Goal: Find contact information: Find contact information

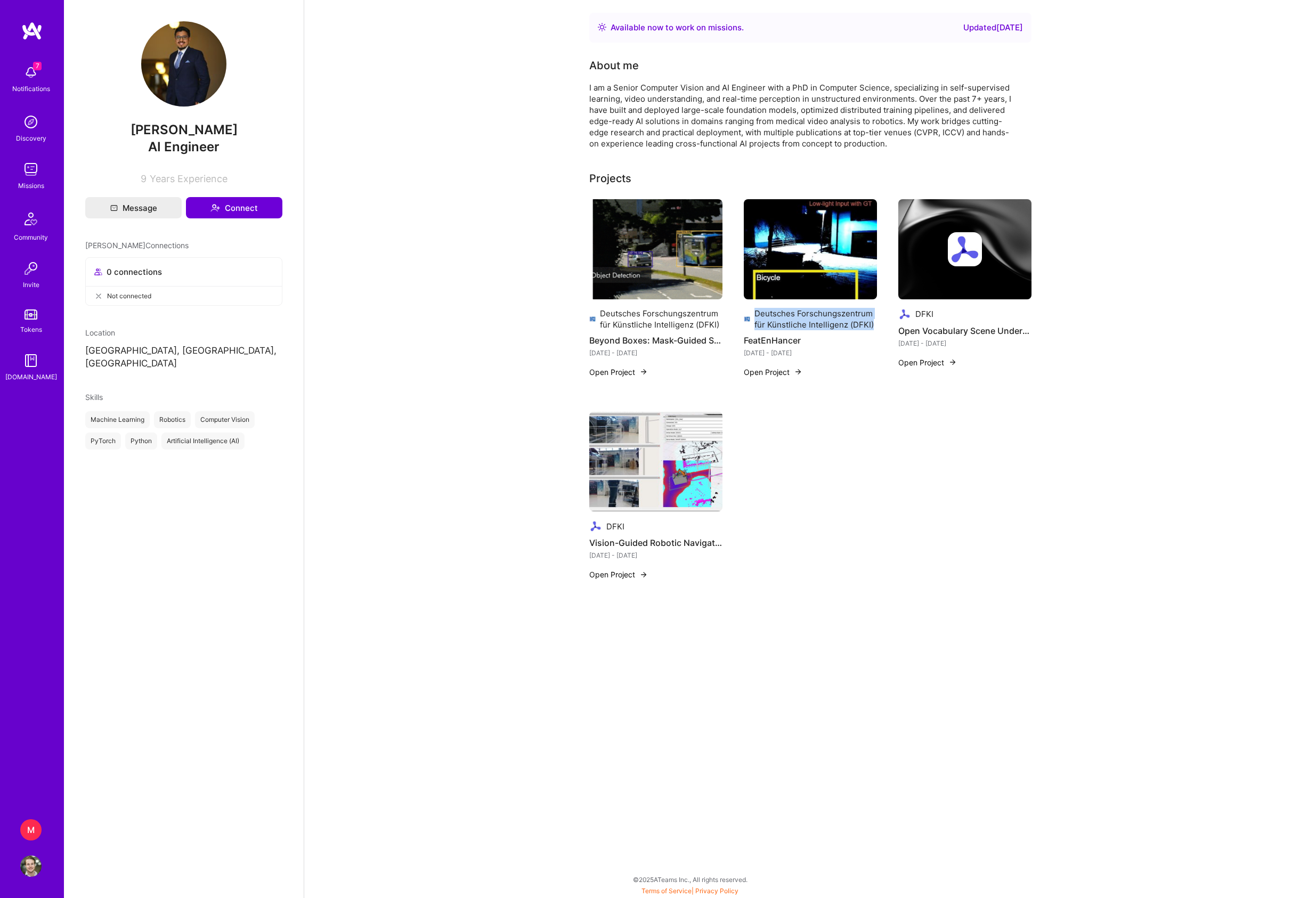
drag, startPoint x: 754, startPoint y: 344, endPoint x: 813, endPoint y: 380, distance: 69.1
click at [816, 331] on div "Deutsches Forschungszentrum für Künstliche Intelligenz (DFKI)" at bounding box center [815, 319] width 122 height 22
click at [789, 331] on div "Deutsches Forschungszentrum für Künstliche Intelligenz (DFKI)" at bounding box center [815, 319] width 122 height 22
drag, startPoint x: 788, startPoint y: 386, endPoint x: 755, endPoint y: 345, distance: 52.6
click at [755, 331] on div "Deutsches Forschungszentrum für Künstliche Intelligenz (DFKI)" at bounding box center [815, 319] width 122 height 22
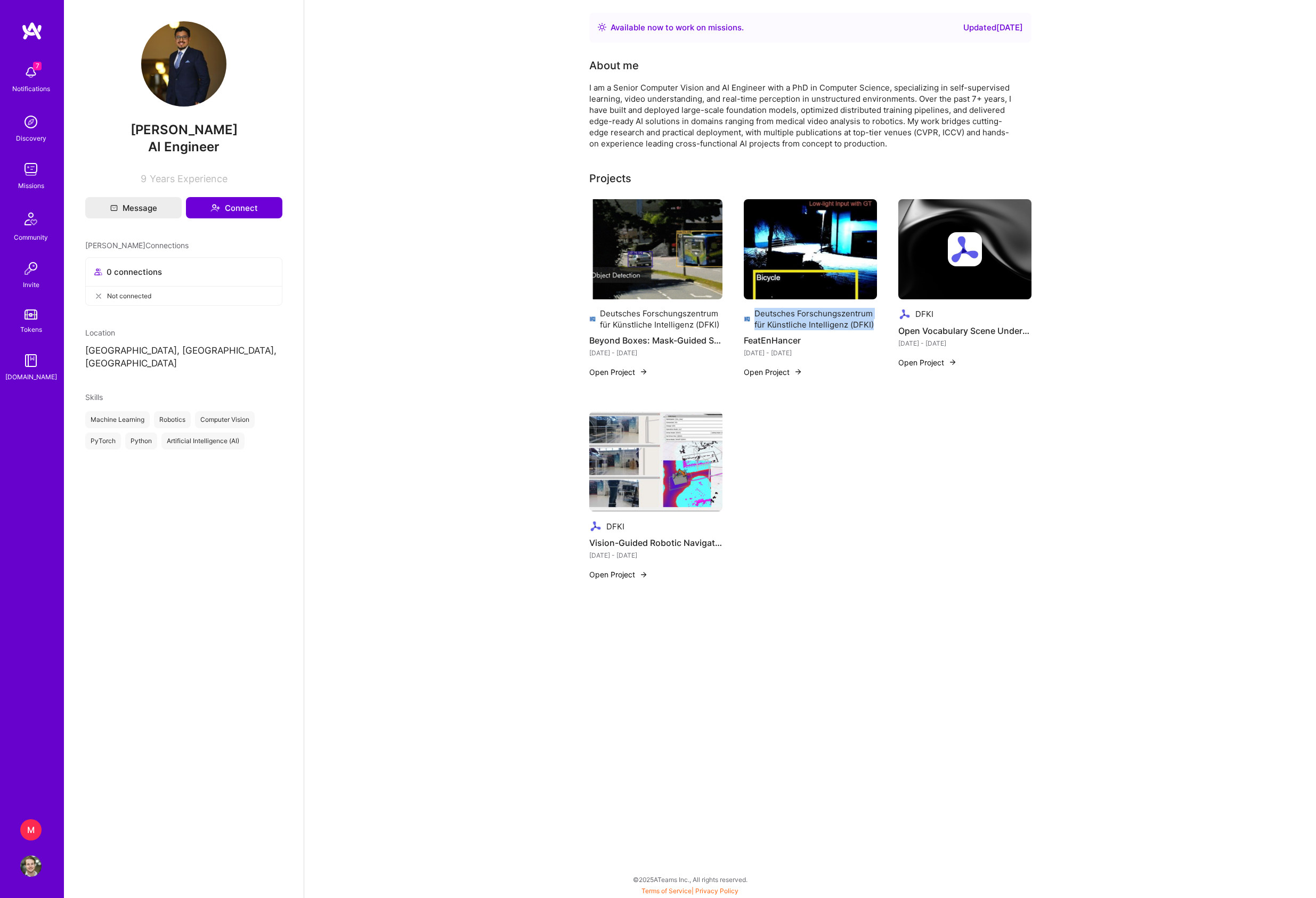
click at [754, 331] on div "Deutsches Forschungszentrum für Künstliche Intelligenz (DFKI)" at bounding box center [815, 319] width 122 height 22
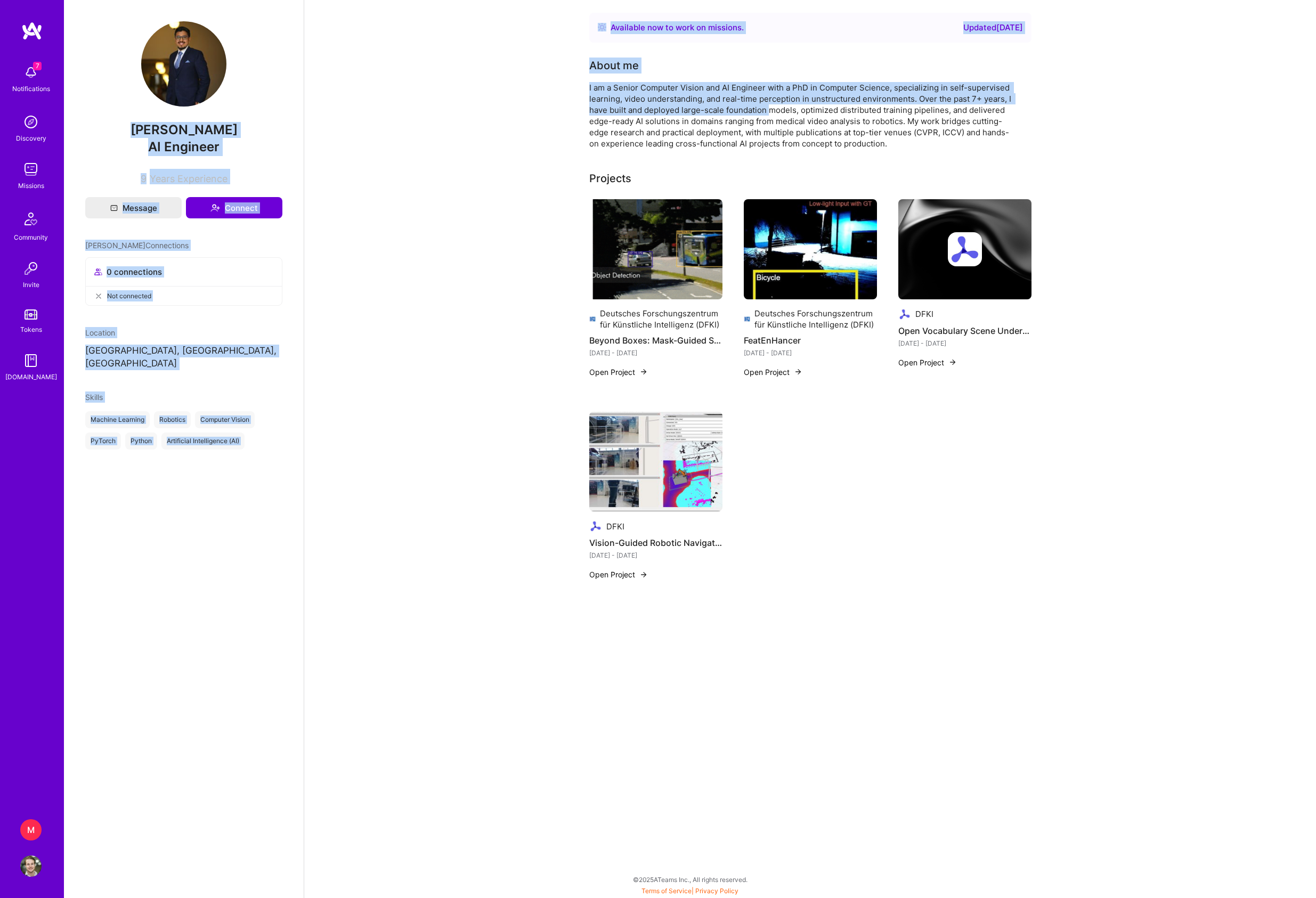
drag, startPoint x: 82, startPoint y: 128, endPoint x: 309, endPoint y: 134, distance: 227.1
click at [309, 134] on div "[PERSON_NAME] AI Engineer 9 Years Experience Message Connect [PERSON_NAME] Conn…" at bounding box center [689, 449] width 1252 height 898
copy div "[PERSON_NAME] AI Engineer 9 Years Experience Message Connect [PERSON_NAME] Conn…"
click at [290, 136] on div "[PERSON_NAME] AI Engineer 9 Years Experience Message Connect [PERSON_NAME] Conn…" at bounding box center [183, 449] width 239 height 898
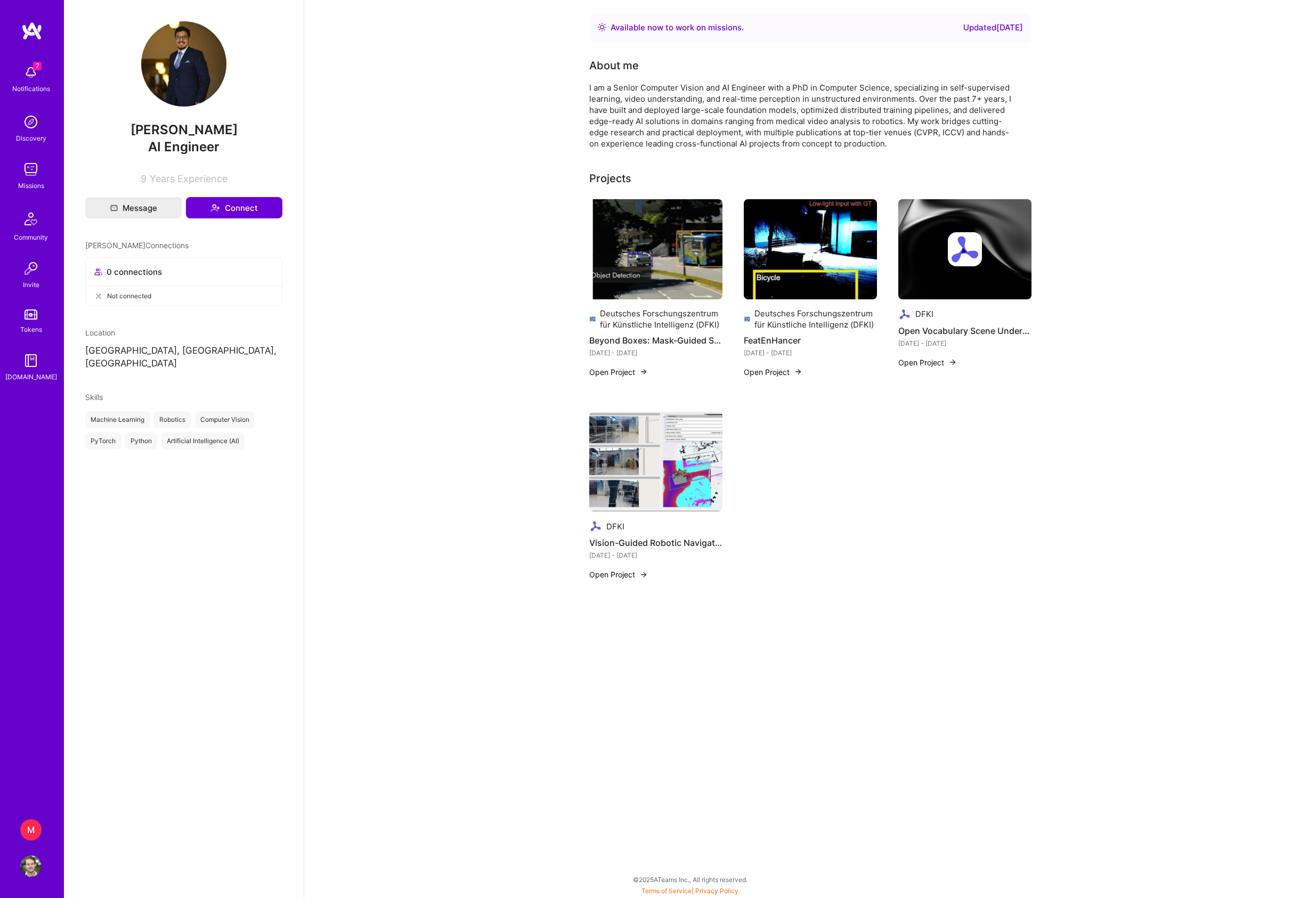
drag, startPoint x: 274, startPoint y: 128, endPoint x: 93, endPoint y: 134, distance: 181.1
click at [93, 134] on span "[PERSON_NAME]" at bounding box center [184, 129] width 197 height 16
copy span "[PERSON_NAME]"
